Goal: Navigation & Orientation: Find specific page/section

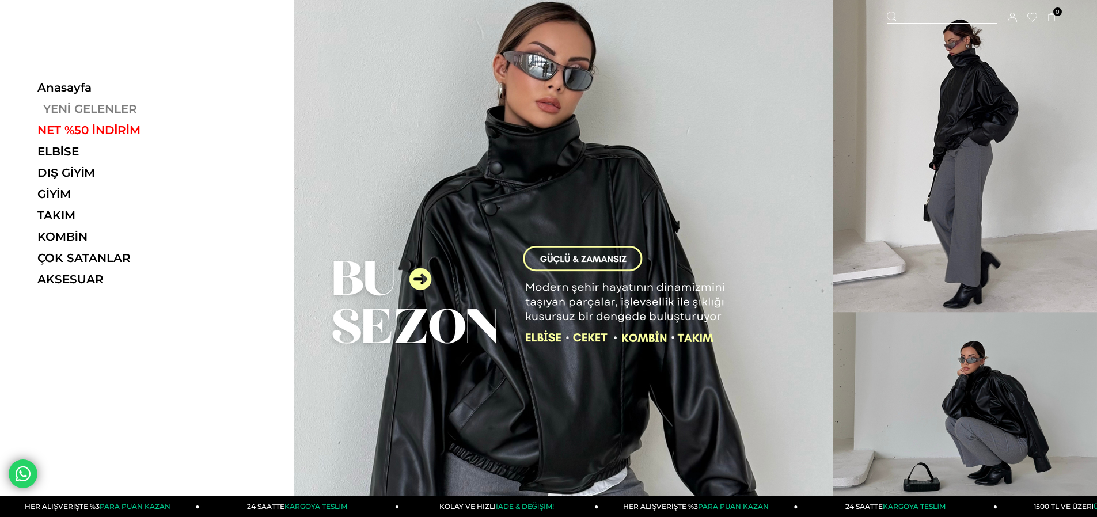
click at [85, 106] on link "YENİ GELENLER" at bounding box center [116, 109] width 158 height 14
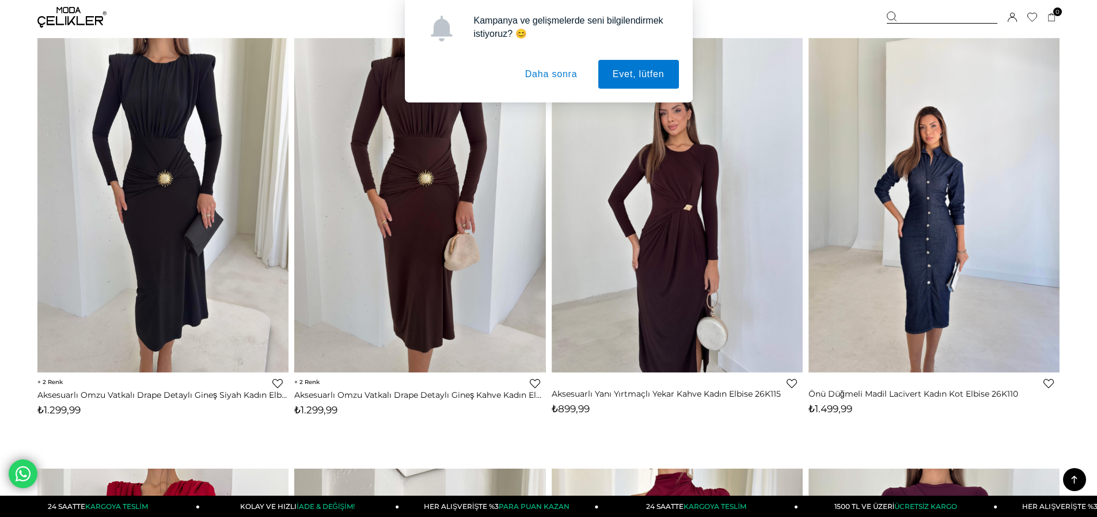
scroll to position [1266, 0]
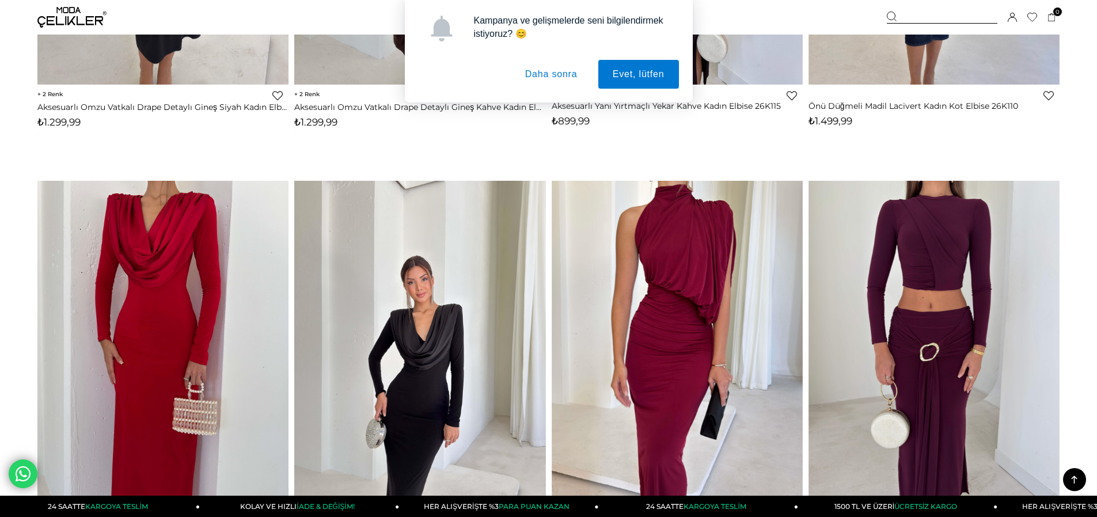
click at [575, 73] on button "Daha sonra" at bounding box center [551, 74] width 81 height 29
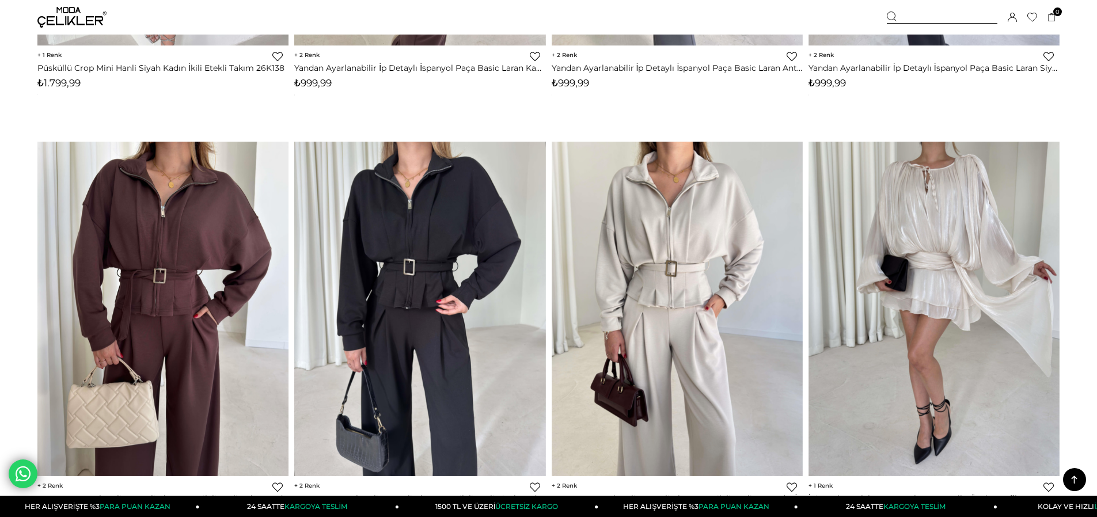
scroll to position [5180, 0]
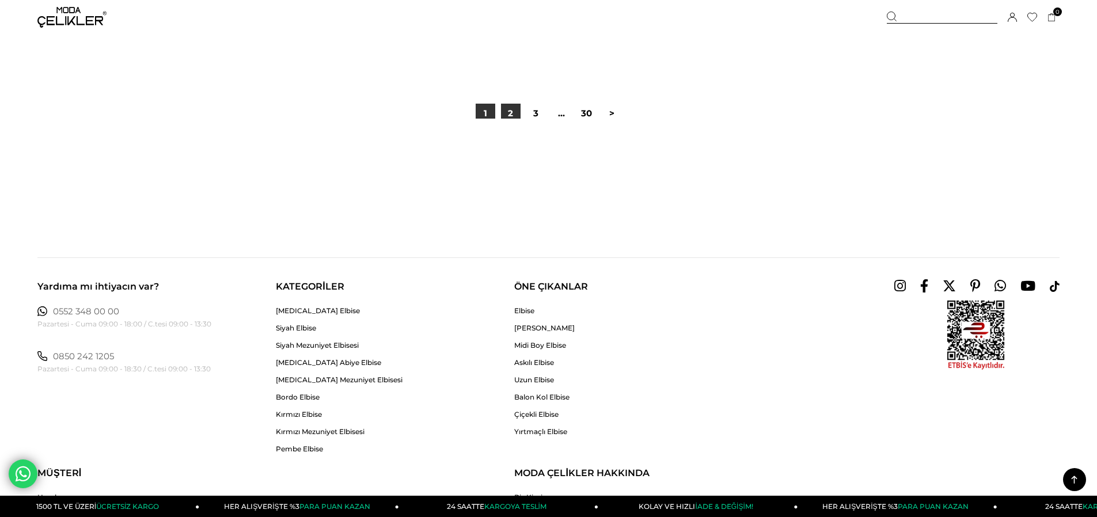
click at [511, 115] on link "2" at bounding box center [511, 114] width 20 height 20
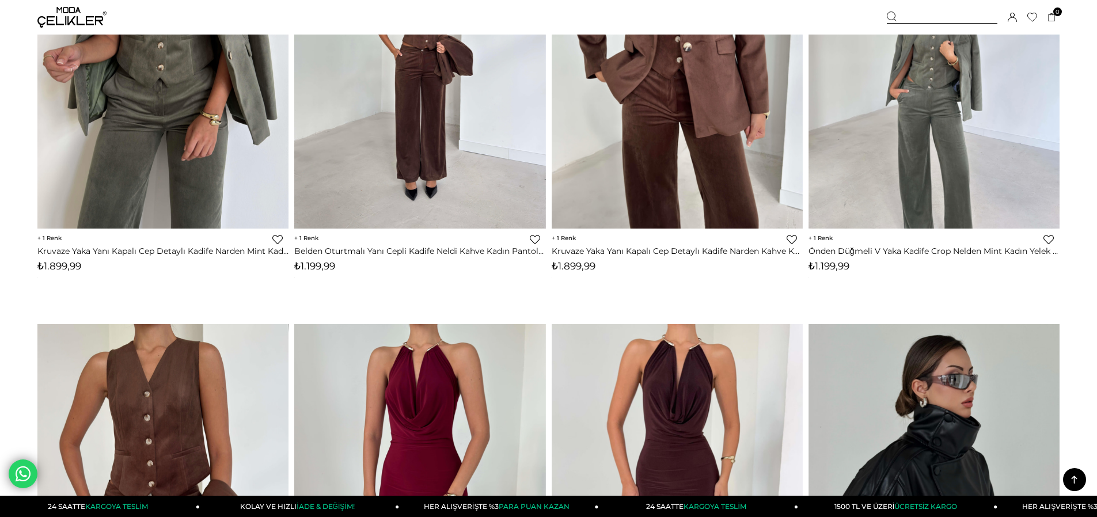
scroll to position [2245, 0]
